Goal: Find specific page/section: Find specific page/section

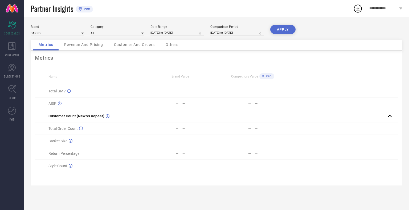
click at [84, 47] on span "Revenue And Pricing" at bounding box center [83, 45] width 39 height 4
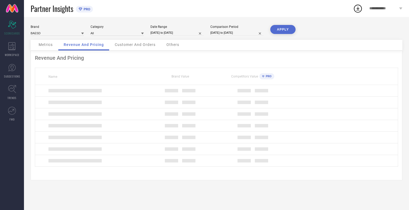
click at [132, 47] on span "Customer And Orders" at bounding box center [135, 45] width 41 height 4
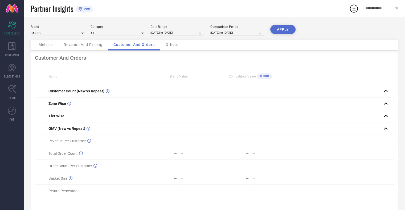
click at [169, 48] on div "Others" at bounding box center [171, 45] width 23 height 11
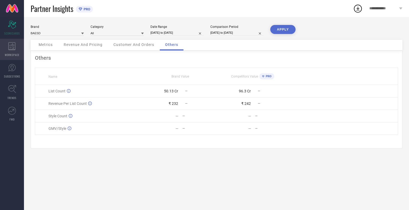
click at [19, 47] on div "WORKSPACE" at bounding box center [12, 49] width 24 height 21
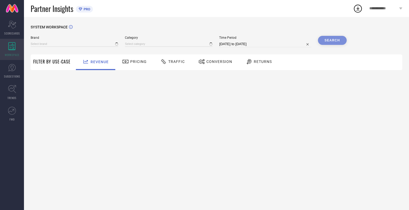
type input "BAESD"
type input "All"
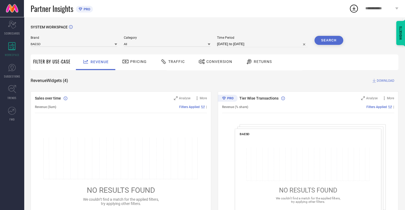
click at [9, 10] on link at bounding box center [12, 8] width 24 height 17
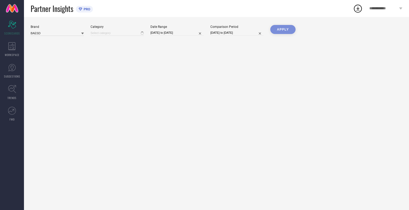
type input "All"
